Goal: Navigation & Orientation: Find specific page/section

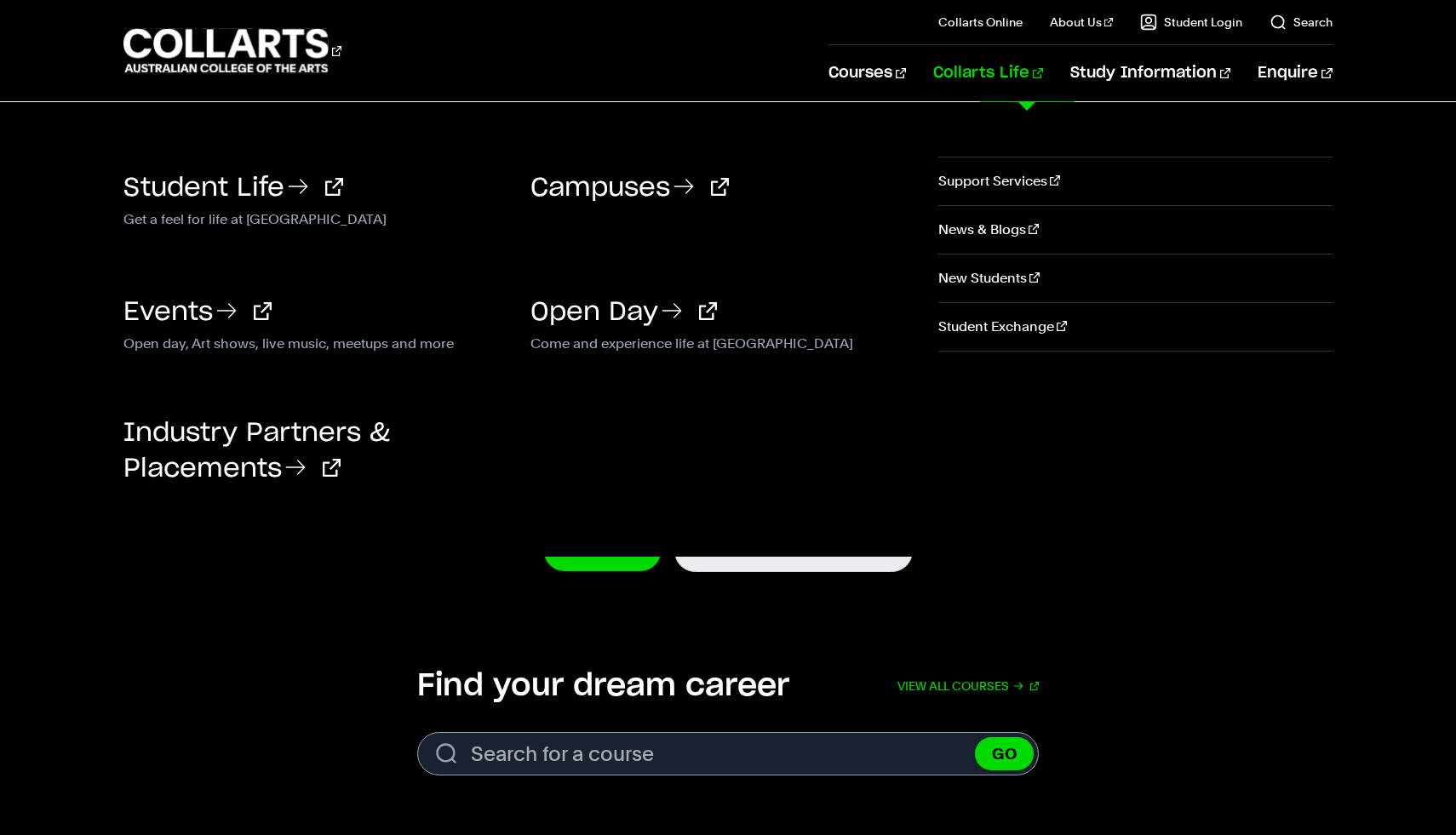
click at [1013, 73] on link "Collarts Life" at bounding box center [988, 73] width 110 height 56
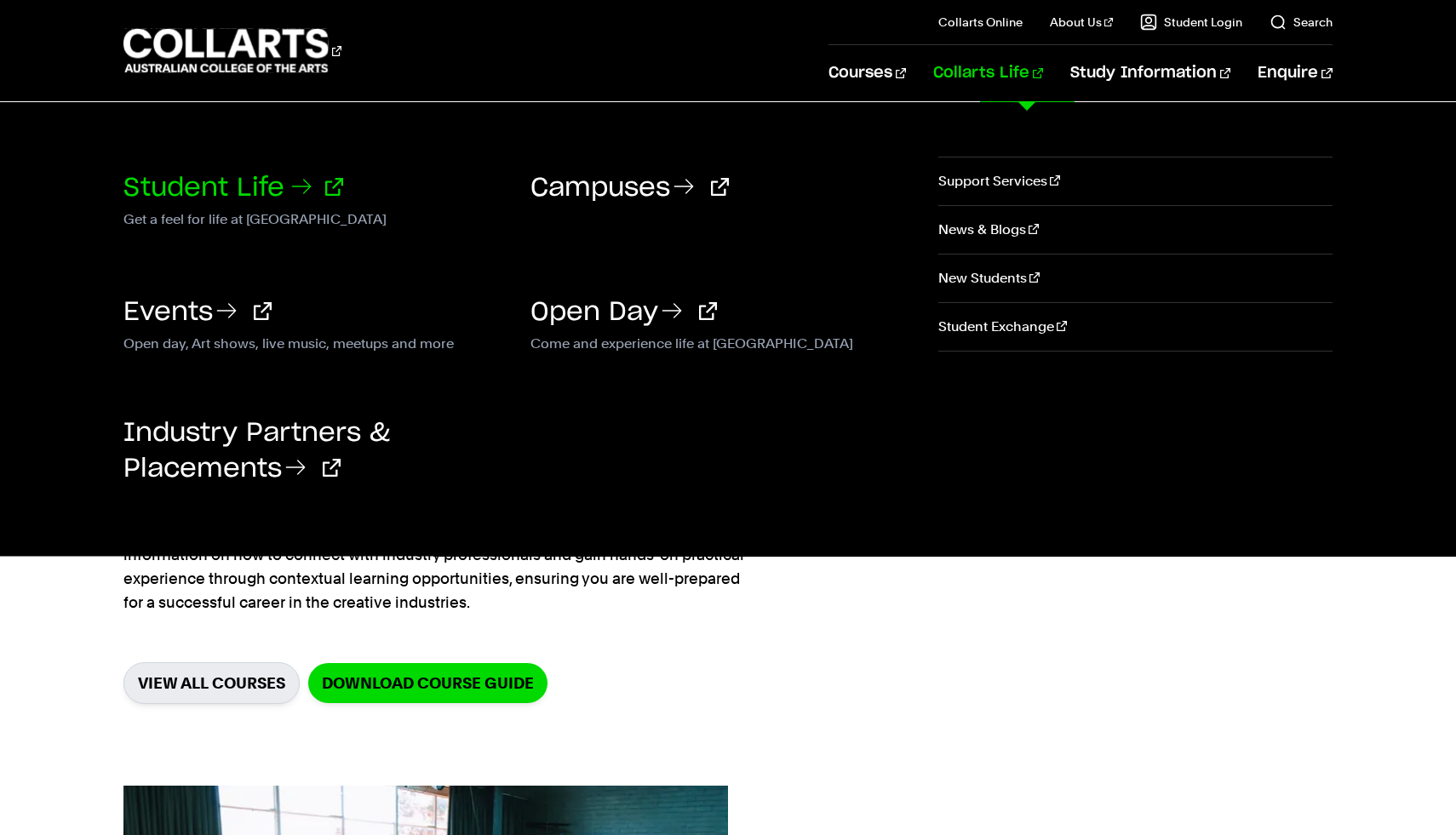
click at [173, 181] on link "Student Life" at bounding box center [232, 187] width 219 height 25
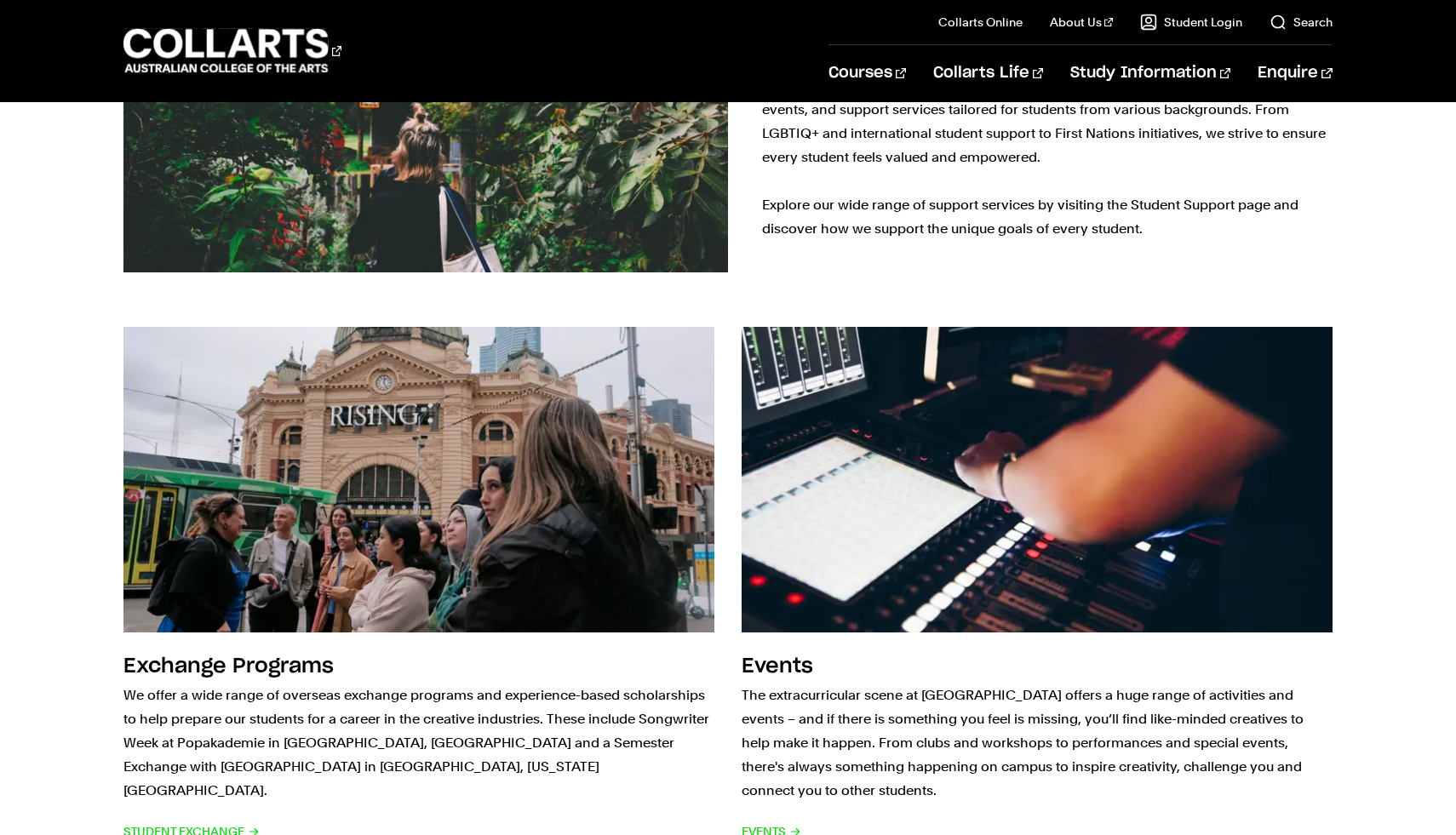
scroll to position [1770, 0]
